Goal: Obtain resource: Download file/media

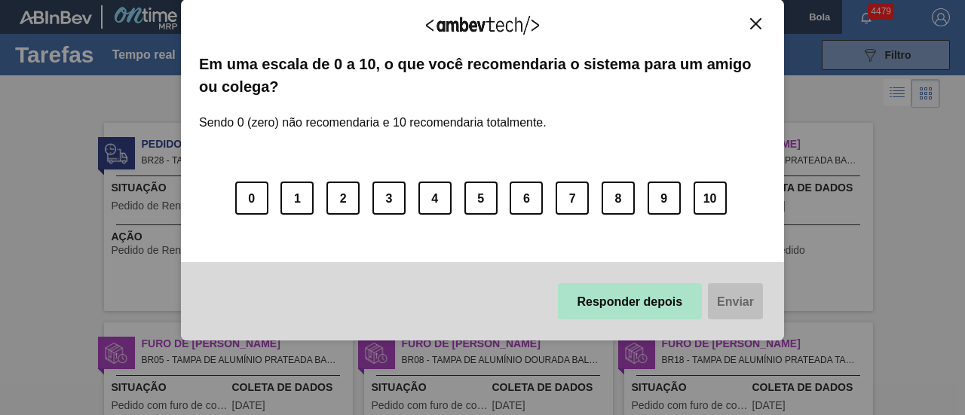
click at [676, 308] on font "Responder depois" at bounding box center [630, 301] width 106 height 13
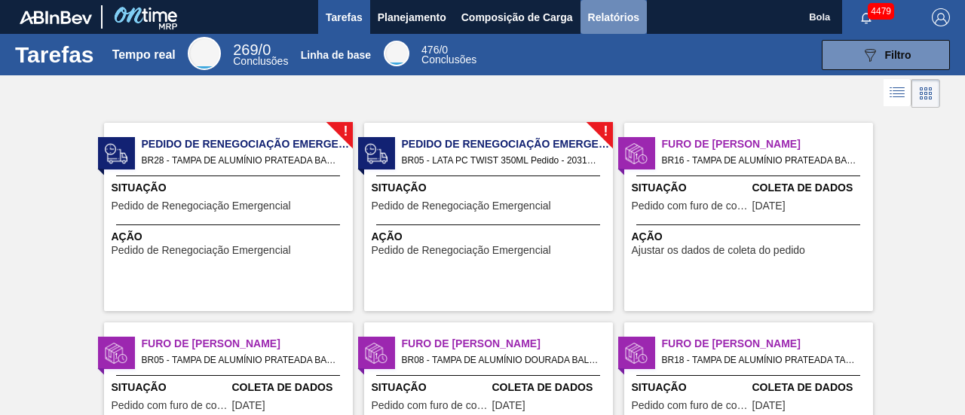
click at [612, 25] on font "Relatórios" at bounding box center [613, 17] width 51 height 18
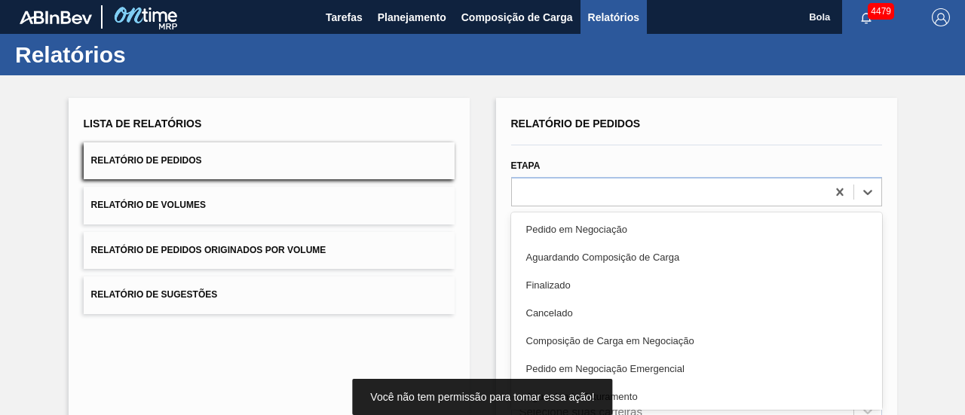
click at [532, 188] on div "option Pedido em Negociação focused, 1 of 20. 20 results available. Use Up and …" at bounding box center [696, 191] width 371 height 29
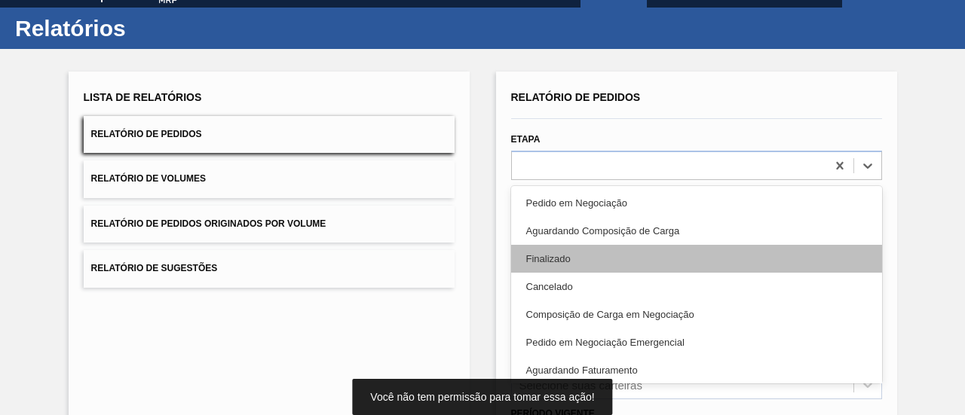
scroll to position [29, 0]
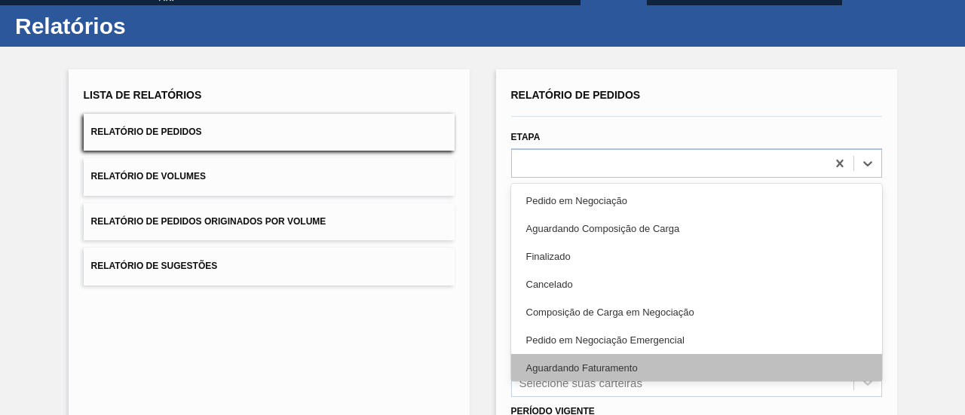
click at [584, 370] on font "Aguardando Faturamento" at bounding box center [582, 368] width 112 height 11
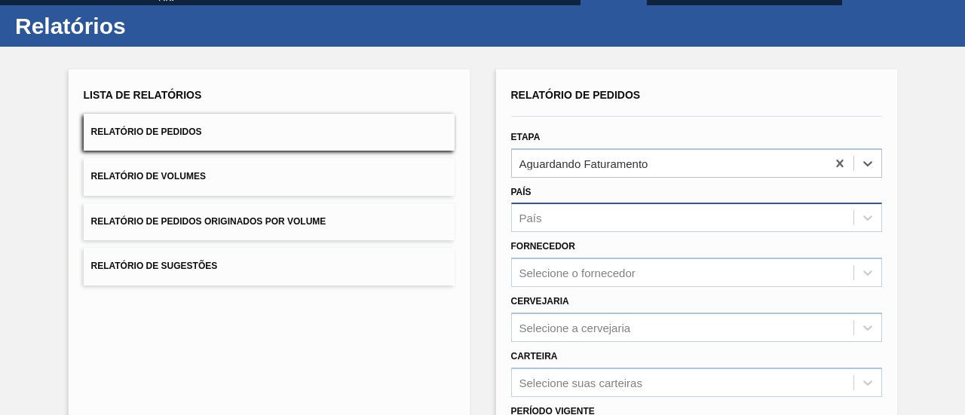
click at [574, 221] on div "País" at bounding box center [682, 218] width 341 height 22
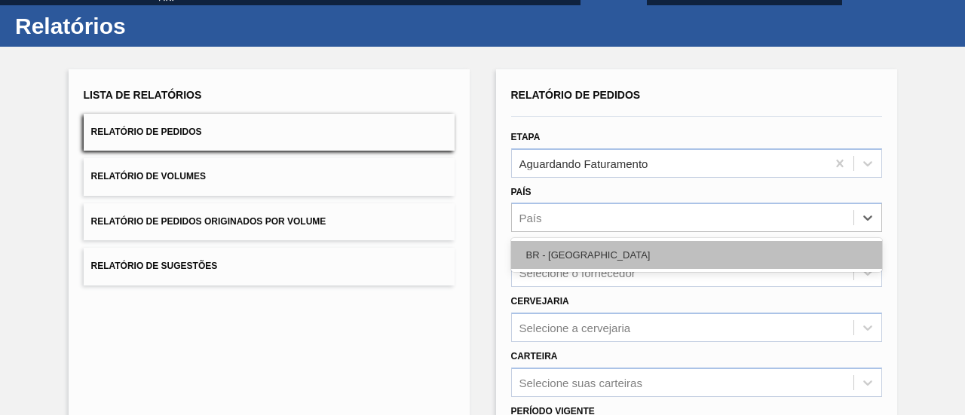
click at [574, 258] on div "BR - [GEOGRAPHIC_DATA]" at bounding box center [696, 255] width 371 height 28
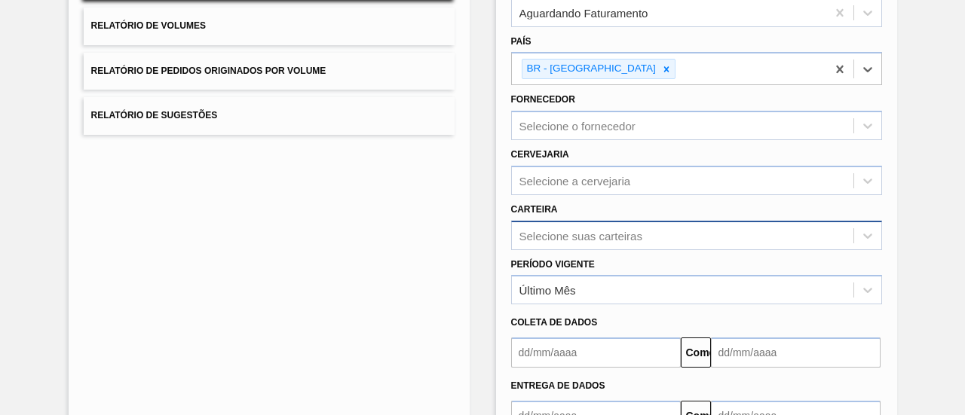
scroll to position [250, 0]
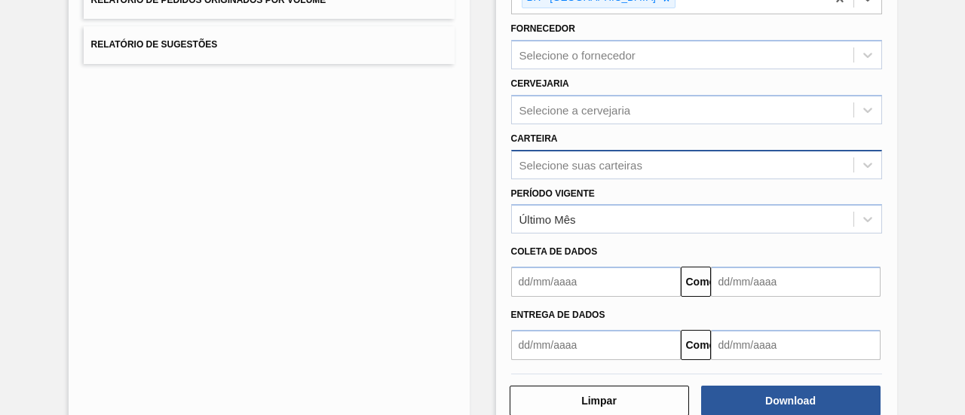
click at [561, 179] on div "Selecione suas carteiras" at bounding box center [696, 164] width 371 height 29
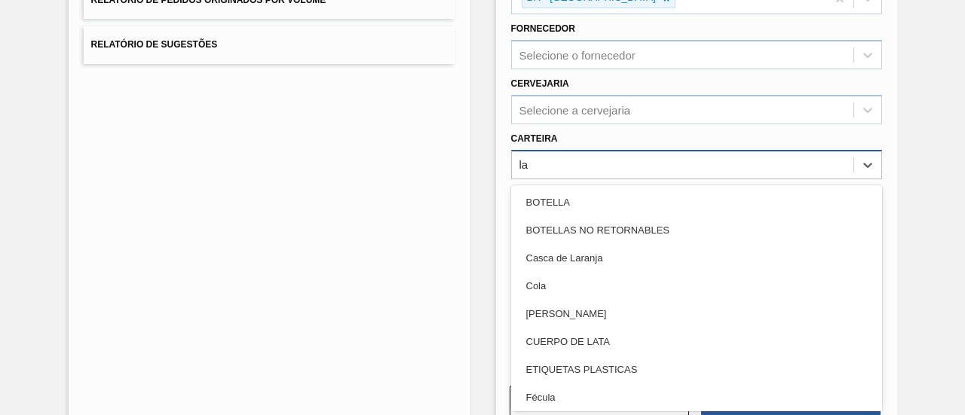
type input "lat"
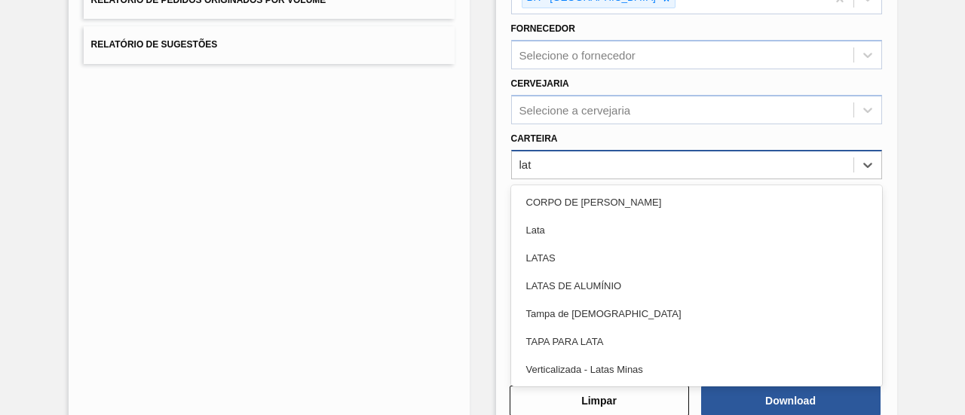
click at [561, 237] on div "Lata" at bounding box center [696, 230] width 371 height 28
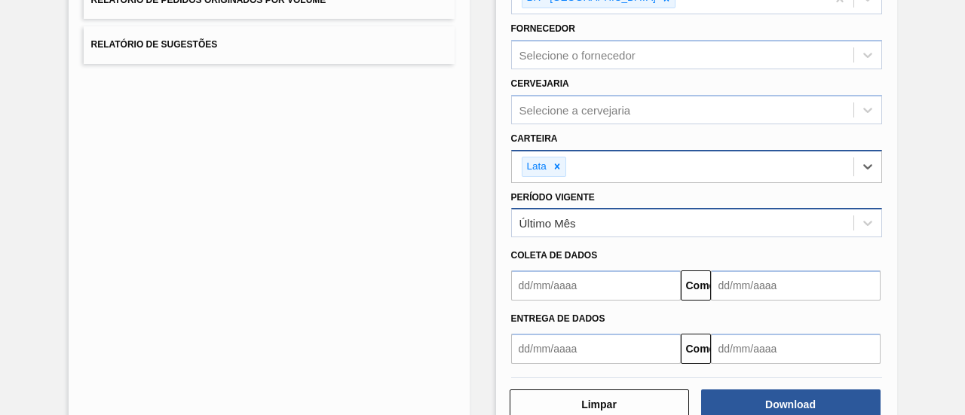
drag, startPoint x: 552, startPoint y: 225, endPoint x: 553, endPoint y: 233, distance: 7.7
click at [550, 225] on font "Último Mês" at bounding box center [547, 223] width 57 height 13
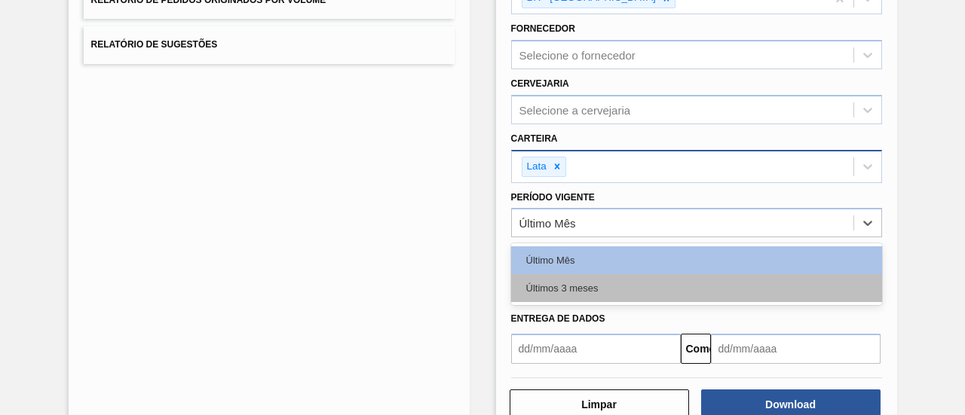
click at [564, 287] on font "Últimos 3 meses" at bounding box center [562, 288] width 72 height 11
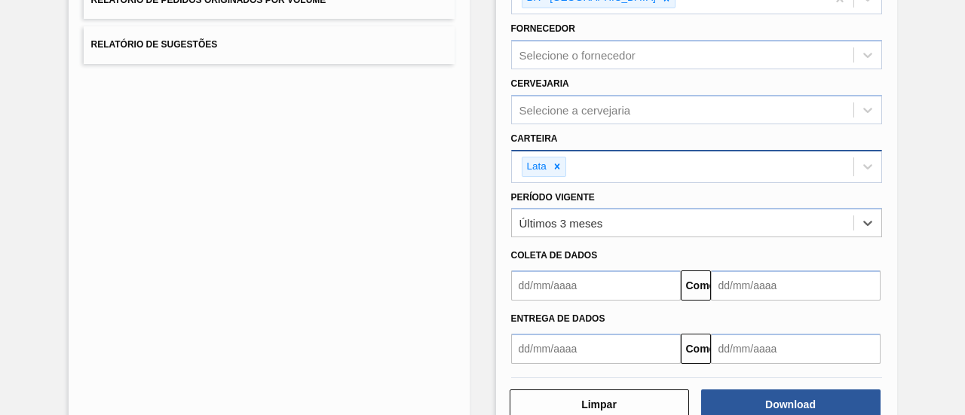
click at [562, 289] on input "text" at bounding box center [596, 286] width 170 height 30
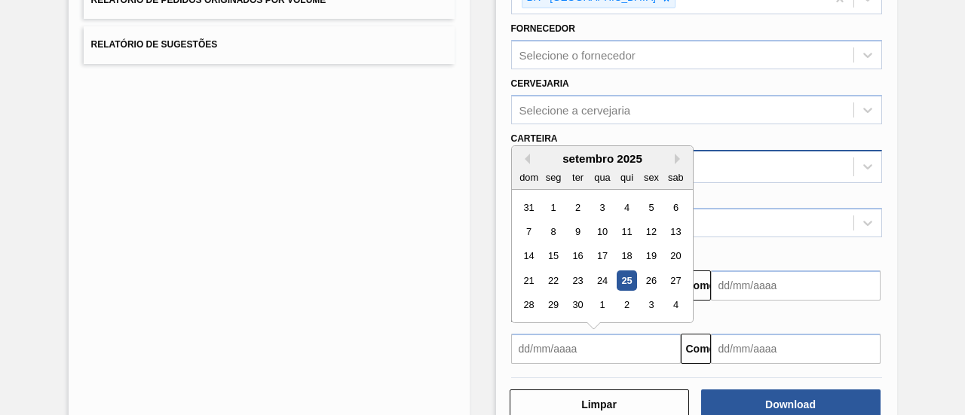
drag, startPoint x: 552, startPoint y: 351, endPoint x: 573, endPoint y: 324, distance: 33.8
click at [552, 349] on input "text" at bounding box center [596, 349] width 170 height 30
click at [623, 283] on font "25" at bounding box center [626, 280] width 11 height 11
type input "[DATE]"
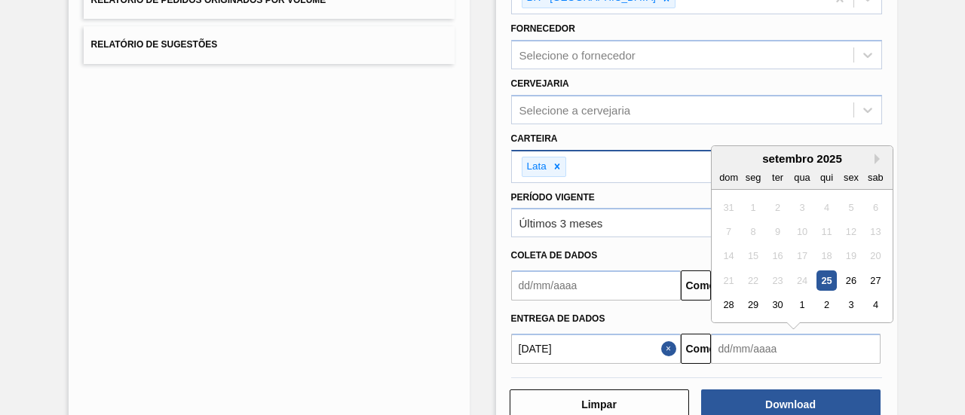
click at [747, 352] on input "text" at bounding box center [796, 349] width 170 height 30
click at [874, 159] on button "Próximo mês" at bounding box center [879, 159] width 11 height 11
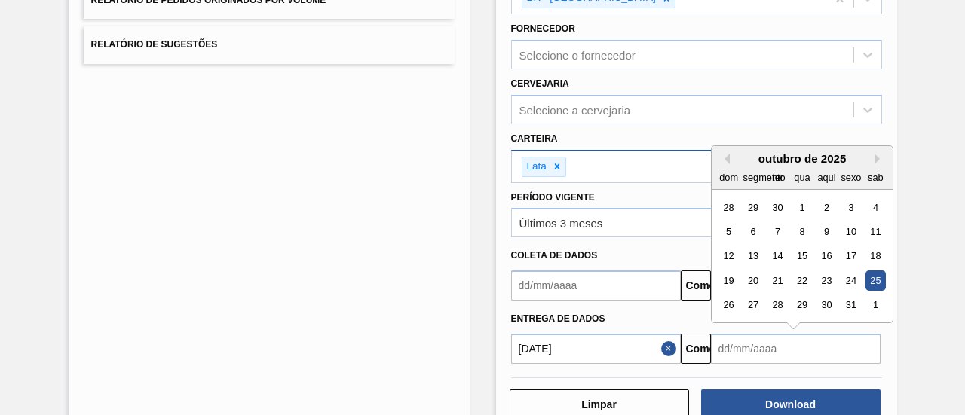
click at [875, 277] on div "25" at bounding box center [875, 281] width 20 height 20
type input "[DATE]"
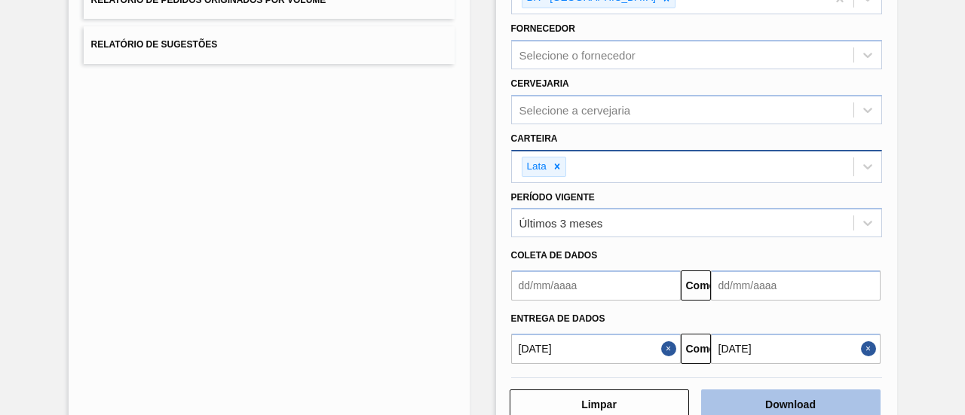
click at [756, 395] on button "Download" at bounding box center [790, 405] width 179 height 30
drag, startPoint x: 692, startPoint y: 138, endPoint x: 939, endPoint y: 216, distance: 259.4
click at [940, 216] on div "Lista de Relatórios Relatório de Pedidos Relatório de Volumes Relatório de Pedi…" at bounding box center [482, 140] width 965 height 630
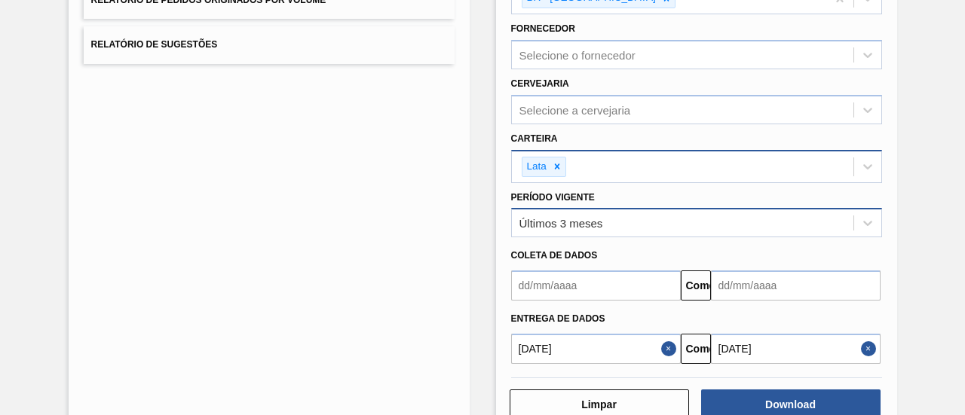
scroll to position [287, 0]
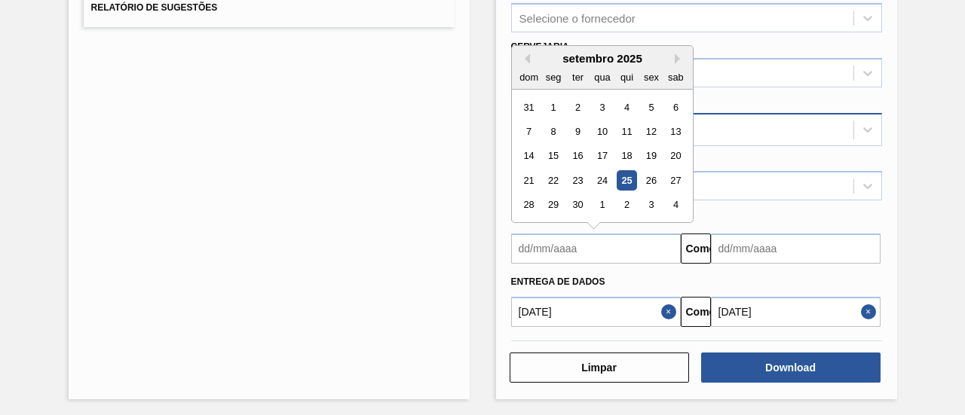
click at [651, 237] on input "text" at bounding box center [596, 249] width 170 height 30
click at [626, 177] on font "25" at bounding box center [626, 180] width 11 height 11
type input "[DATE]"
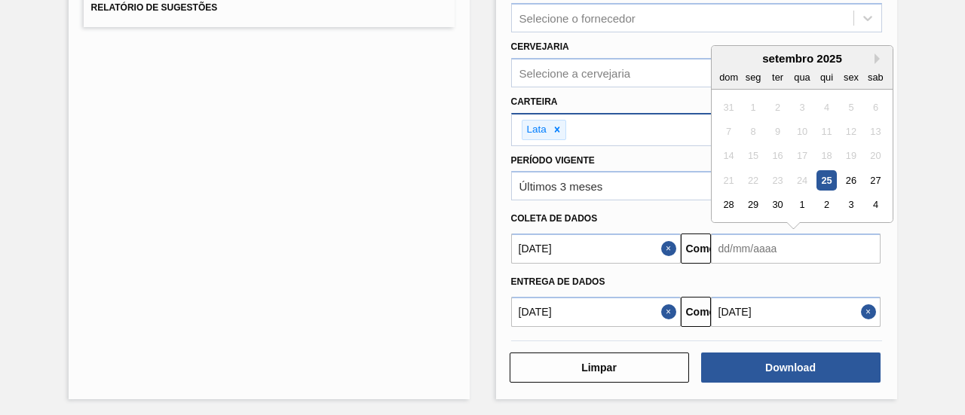
click at [758, 253] on input "text" at bounding box center [796, 249] width 170 height 30
click at [827, 179] on div "25" at bounding box center [826, 180] width 20 height 20
type input "[DATE]"
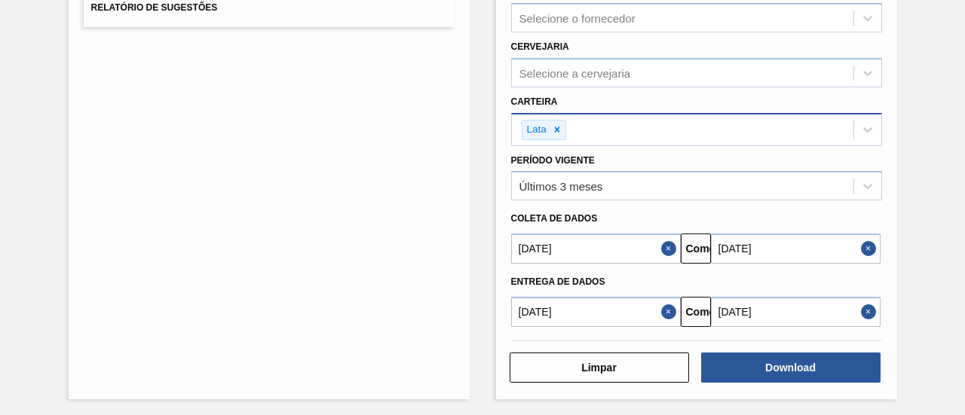
drag, startPoint x: 920, startPoint y: 275, endPoint x: 844, endPoint y: 289, distance: 77.3
click at [919, 275] on div "Lista de Relatórios Relatório de Pedidos Relatório de Volumes Relatório de Pedi…" at bounding box center [482, 103] width 965 height 630
drag, startPoint x: 868, startPoint y: 305, endPoint x: 837, endPoint y: 323, distance: 36.5
click at [868, 305] on button "Fechar" at bounding box center [871, 312] width 20 height 30
click at [663, 308] on button "Fechar" at bounding box center [671, 312] width 20 height 30
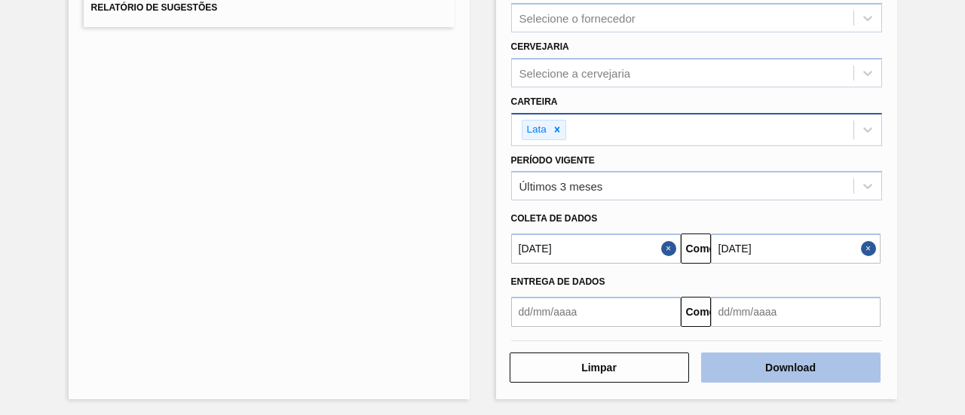
click at [754, 366] on button "Download" at bounding box center [790, 368] width 179 height 30
click at [773, 370] on font "Download" at bounding box center [790, 368] width 51 height 12
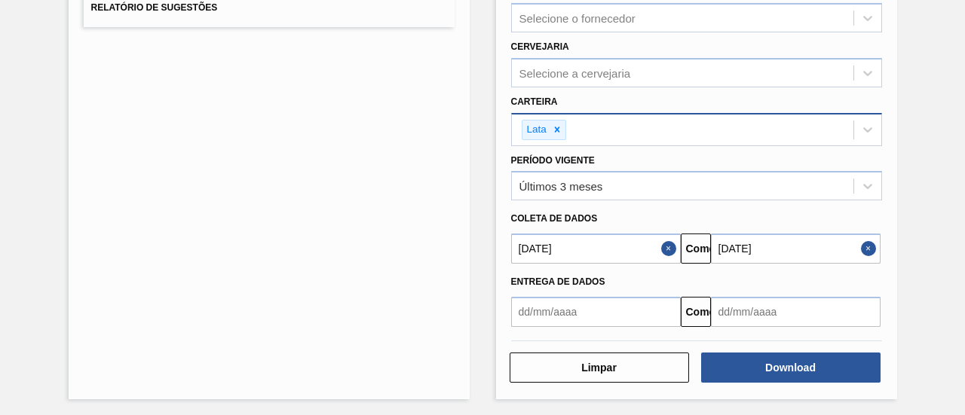
click at [673, 246] on button "Fechar" at bounding box center [671, 249] width 20 height 30
click at [867, 252] on button "Close" at bounding box center [871, 249] width 20 height 30
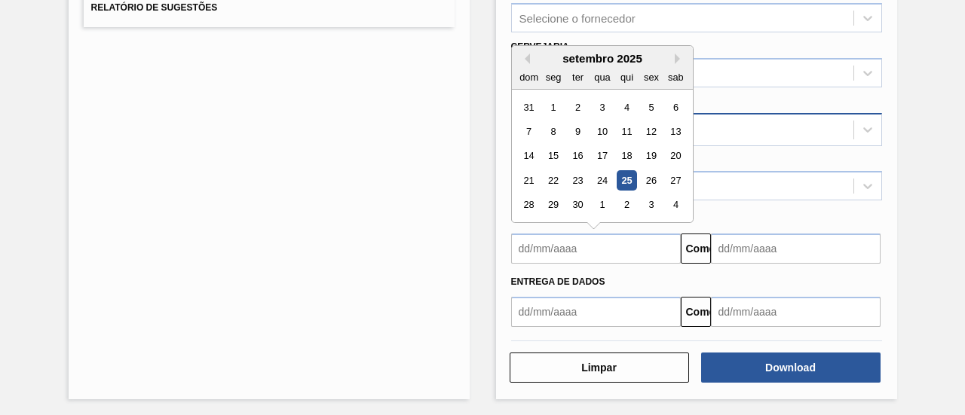
click at [580, 252] on input "text" at bounding box center [596, 249] width 170 height 30
click at [621, 178] on font "25" at bounding box center [626, 180] width 11 height 11
type input "[DATE]"
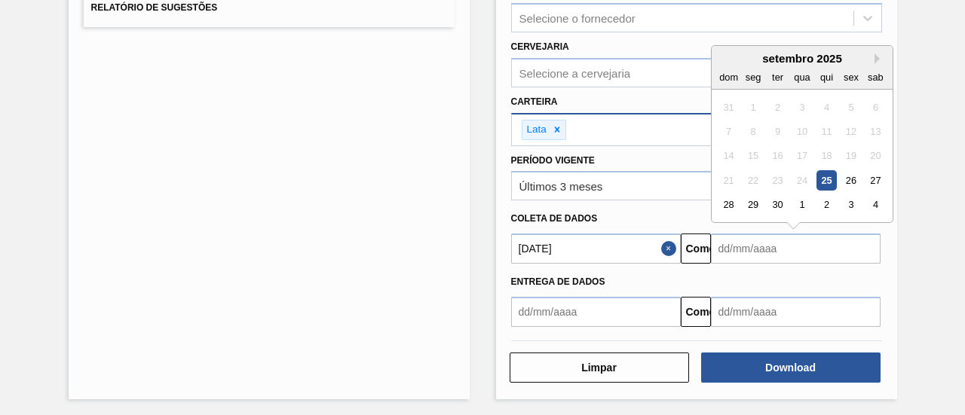
click at [795, 239] on input "text" at bounding box center [796, 249] width 170 height 30
click at [877, 54] on button "Próximo mês" at bounding box center [879, 59] width 11 height 11
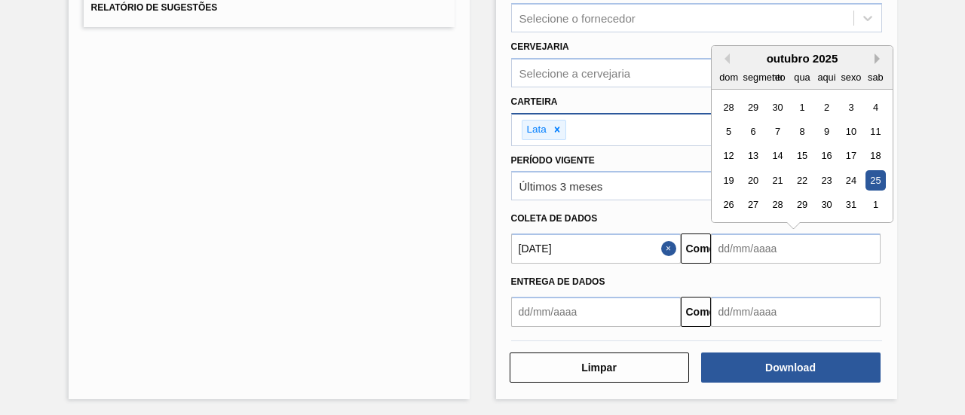
click at [877, 54] on button "Próximo mês" at bounding box center [879, 59] width 11 height 11
drag, startPoint x: 735, startPoint y: 228, endPoint x: 747, endPoint y: 231, distance: 12.6
click at [734, 228] on div "30" at bounding box center [728, 229] width 20 height 20
type input "[DATE]"
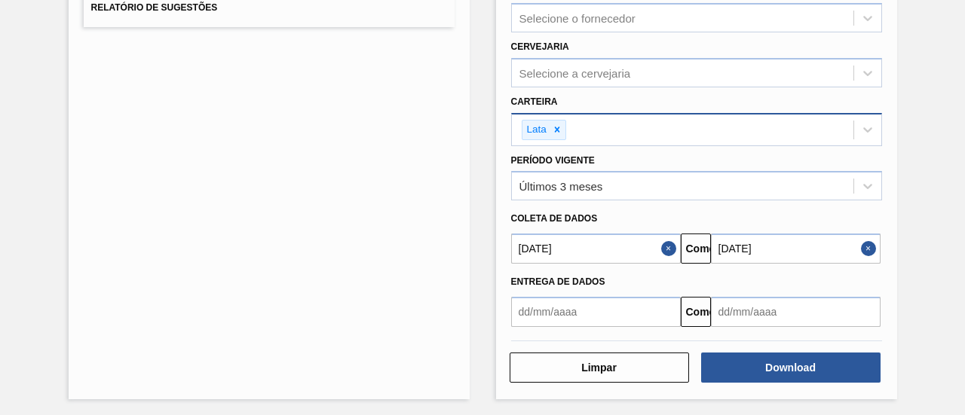
click at [920, 222] on div "Lista de Relatórios Relatório de Pedidos Relatório de Volumes Relatório de Pedi…" at bounding box center [482, 103] width 965 height 630
click at [666, 243] on button "Fechar" at bounding box center [671, 249] width 20 height 30
click at [871, 243] on button "Close" at bounding box center [871, 249] width 20 height 30
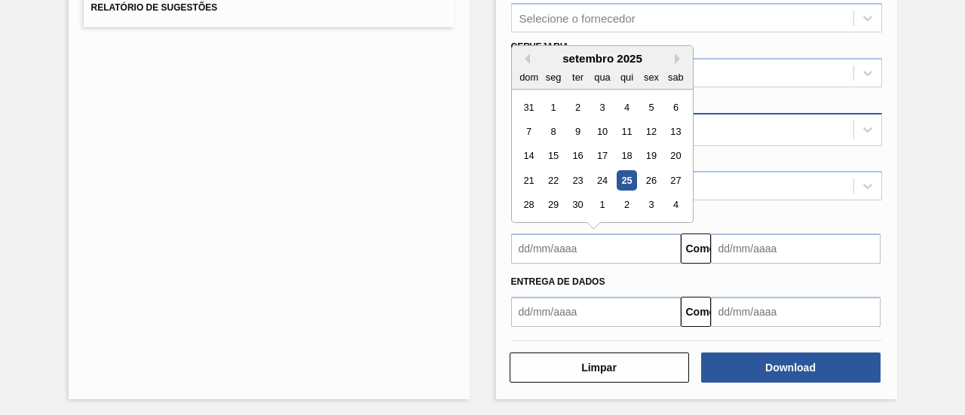
click at [644, 256] on input "text" at bounding box center [596, 249] width 170 height 30
click at [606, 176] on div "24" at bounding box center [602, 180] width 20 height 20
type input "[DATE]"
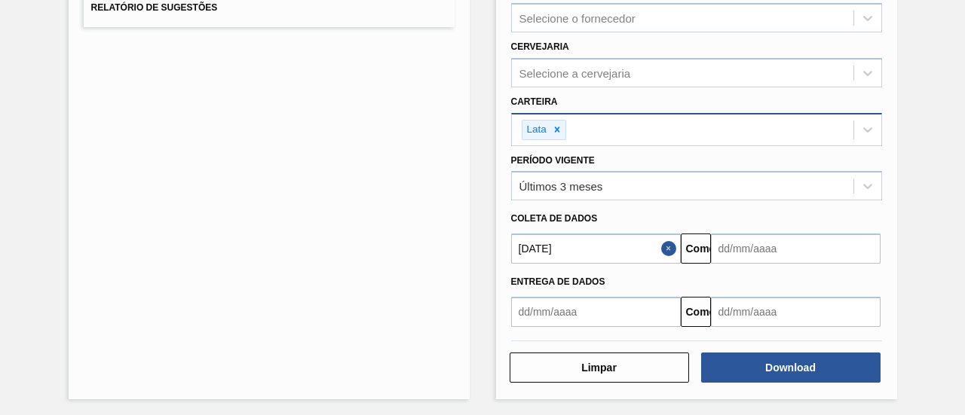
click at [758, 264] on div "Entrega de dados Comeu" at bounding box center [696, 295] width 383 height 63
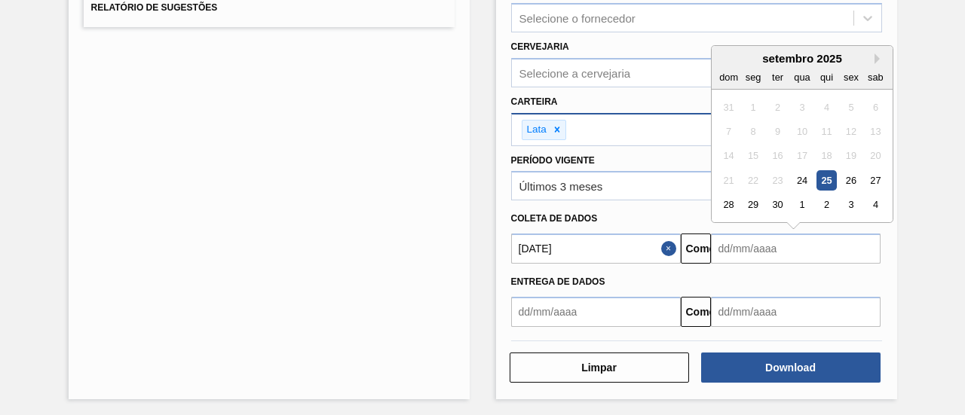
click at [810, 237] on input "text" at bounding box center [796, 249] width 170 height 30
click at [876, 55] on button "Próximo mês" at bounding box center [879, 59] width 11 height 11
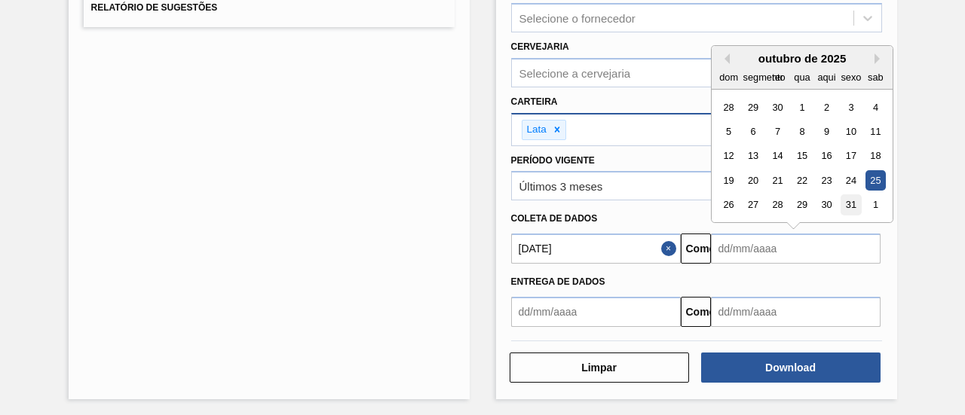
click at [850, 201] on div "31" at bounding box center [850, 205] width 20 height 20
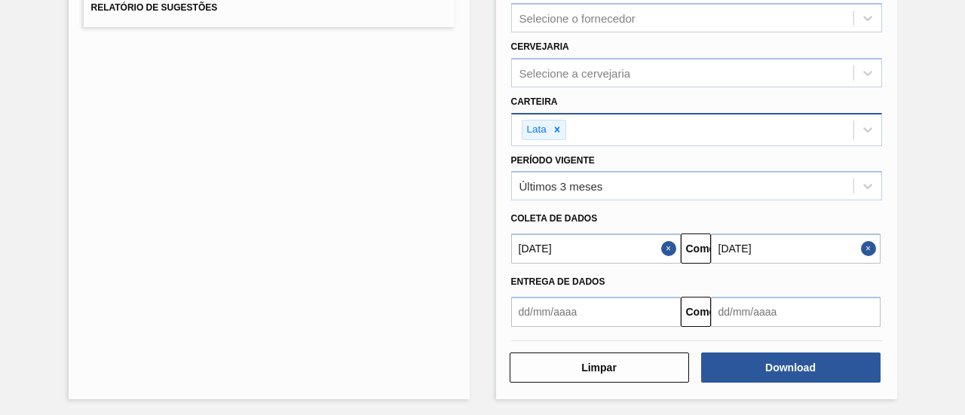
click at [826, 248] on input "[DATE]" at bounding box center [796, 249] width 170 height 30
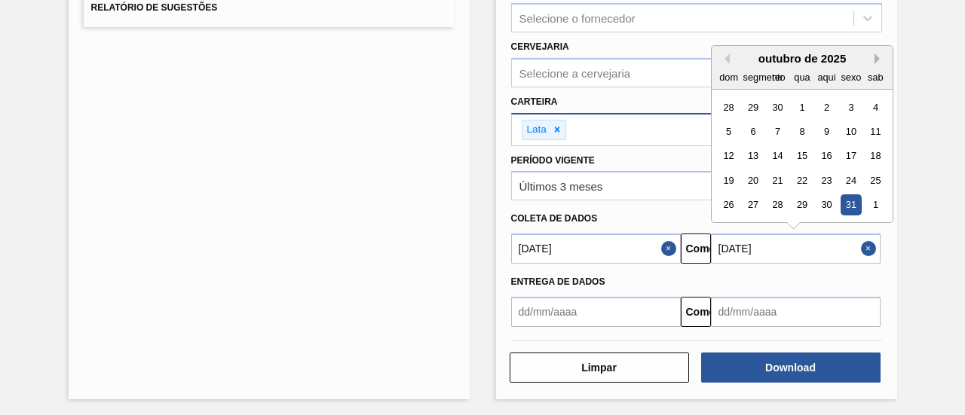
click at [878, 55] on button "Próximo mês" at bounding box center [879, 59] width 11 height 11
click at [773, 199] on div "25" at bounding box center [777, 205] width 20 height 20
type input "[DATE]"
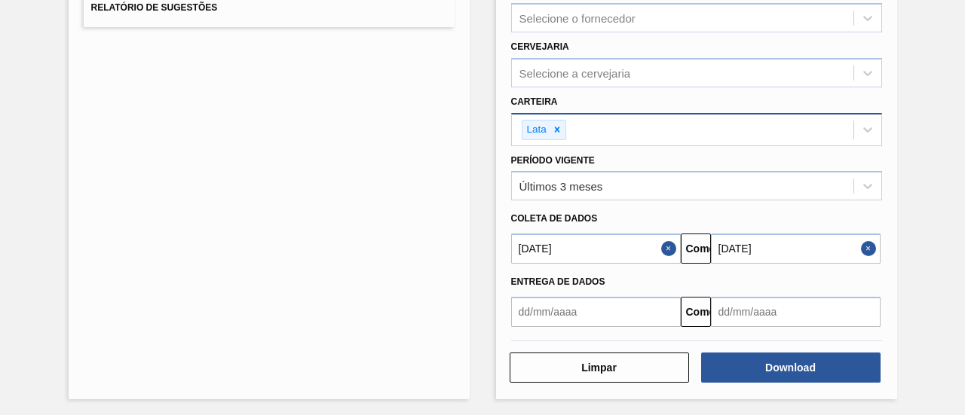
click at [905, 316] on div "Lista de Relatórios Relatório de Pedidos Relatório de Volumes Relatório de Pedi…" at bounding box center [482, 103] width 965 height 630
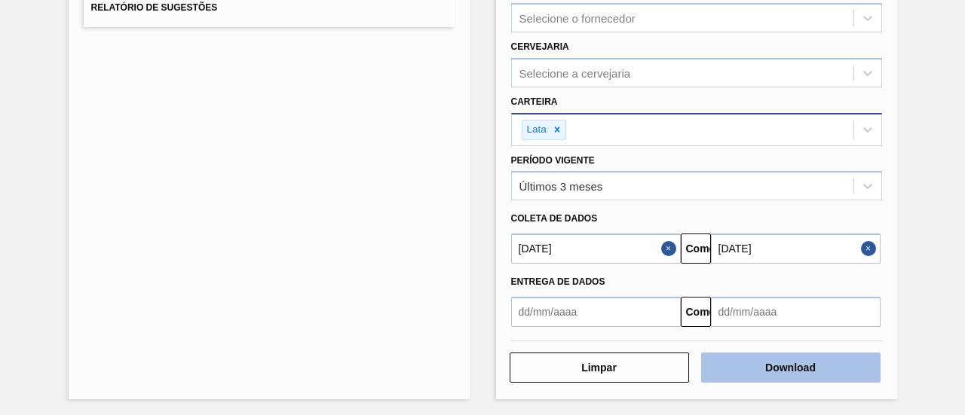
click at [783, 362] on font "Download" at bounding box center [790, 368] width 51 height 12
